Goal: Information Seeking & Learning: Stay updated

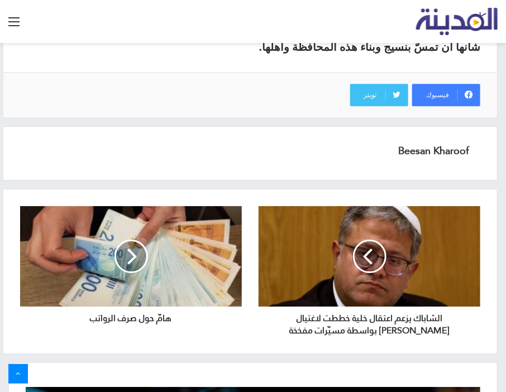
scroll to position [902, 0]
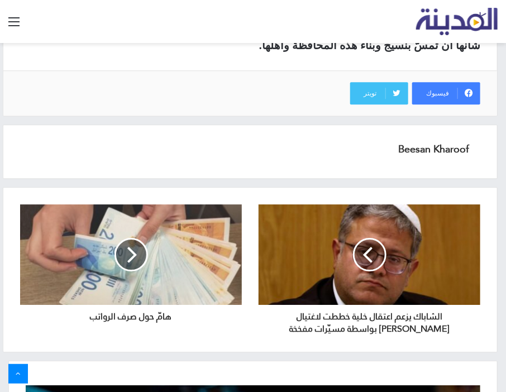
click at [155, 235] on div at bounding box center [131, 254] width 222 height 100
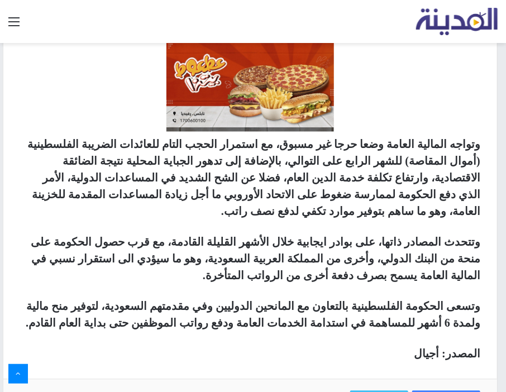
scroll to position [574, 0]
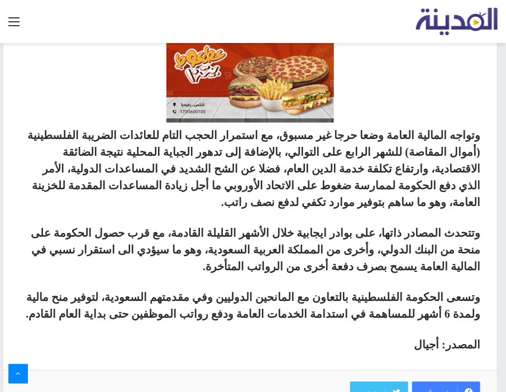
click at [134, 151] on strong "وتواجه المالية العامة وضعا حرجا غير مسبوق، مع استمرار الحجب التام للعائدات الضر…" at bounding box center [253, 168] width 453 height 79
click at [156, 150] on strong "وتواجه المالية العامة وضعا حرجا غير مسبوق، مع استمرار الحجب التام للعائدات الضر…" at bounding box center [253, 168] width 453 height 79
click at [186, 152] on strong "وتواجه المالية العامة وضعا حرجا غير مسبوق، مع استمرار الحجب التام للعائدات الضر…" at bounding box center [253, 168] width 453 height 79
